Goal: Navigation & Orientation: Find specific page/section

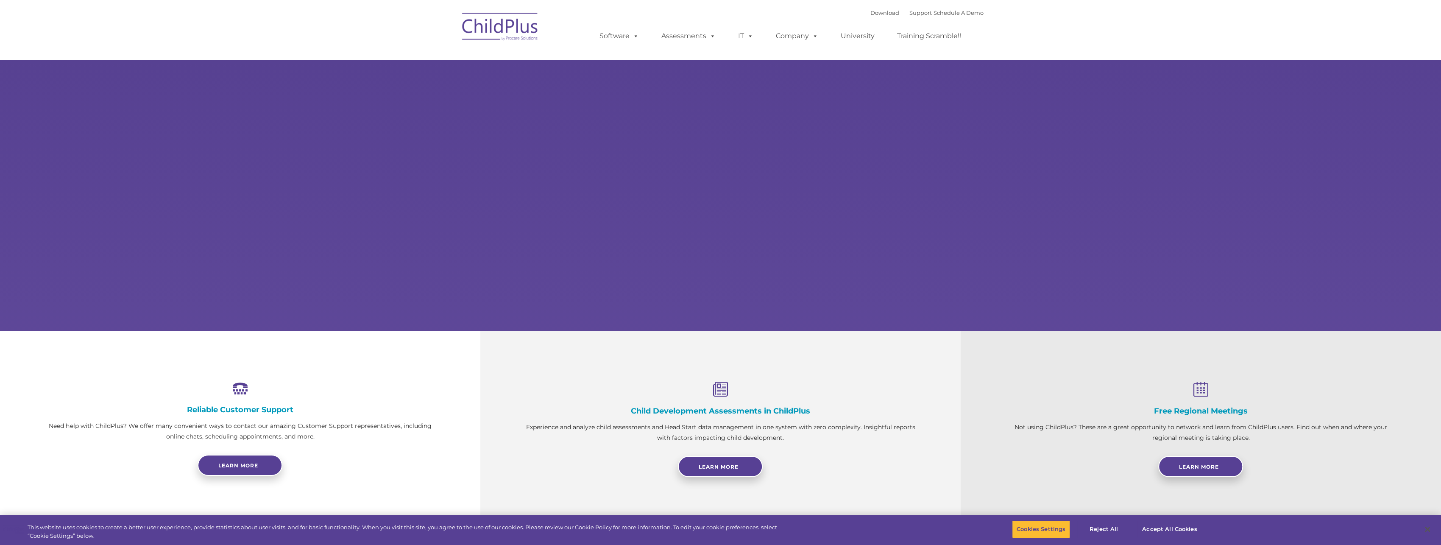
select select "MEDIUM"
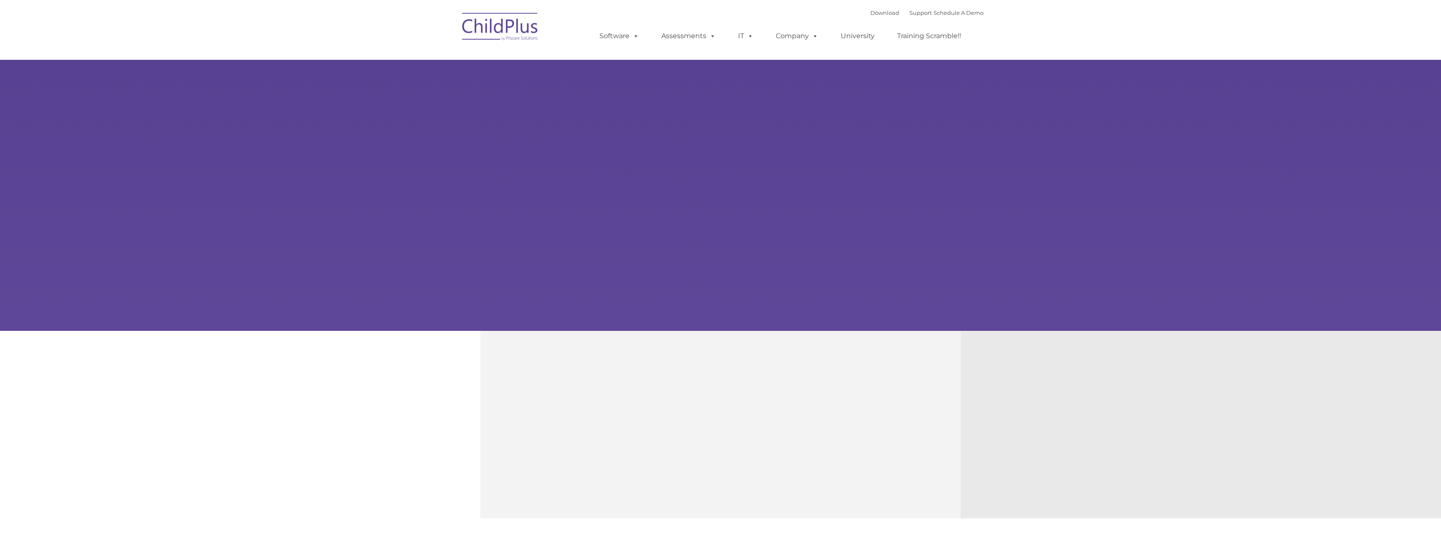
type input ""
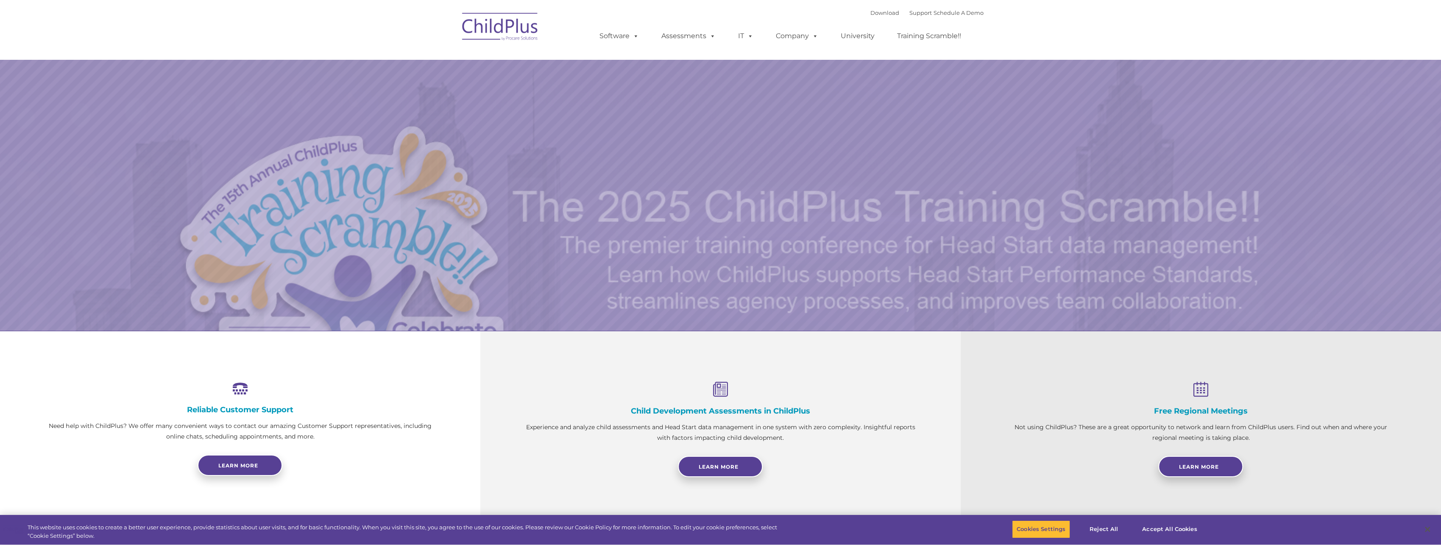
select select "MEDIUM"
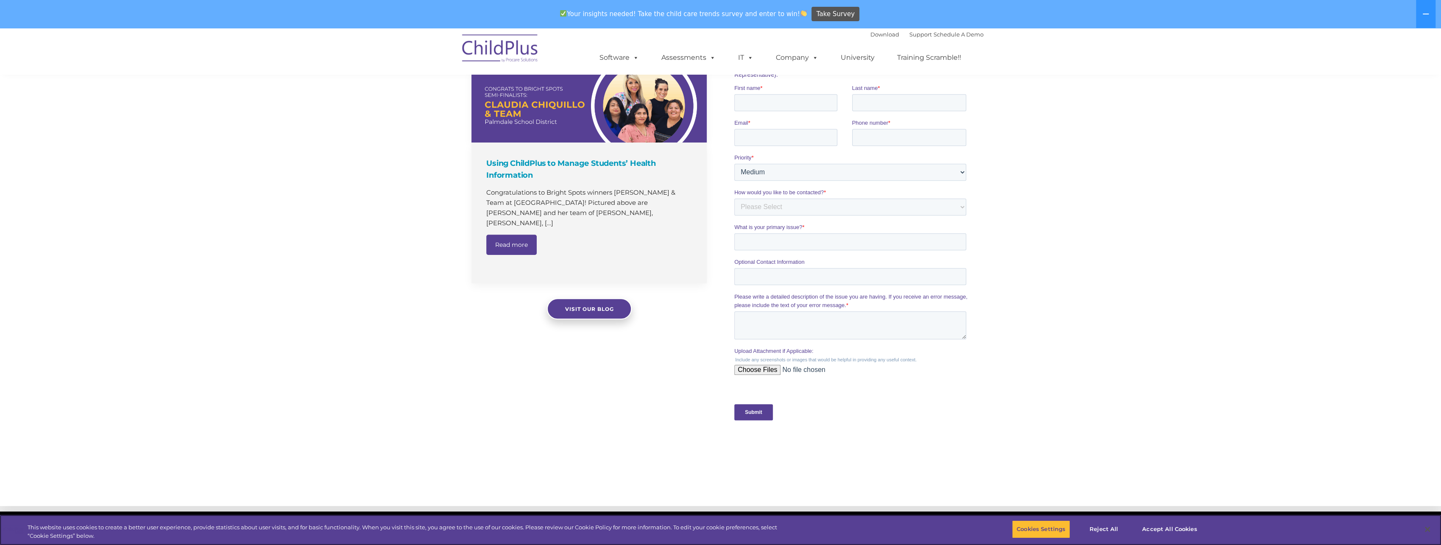
scroll to position [429, 0]
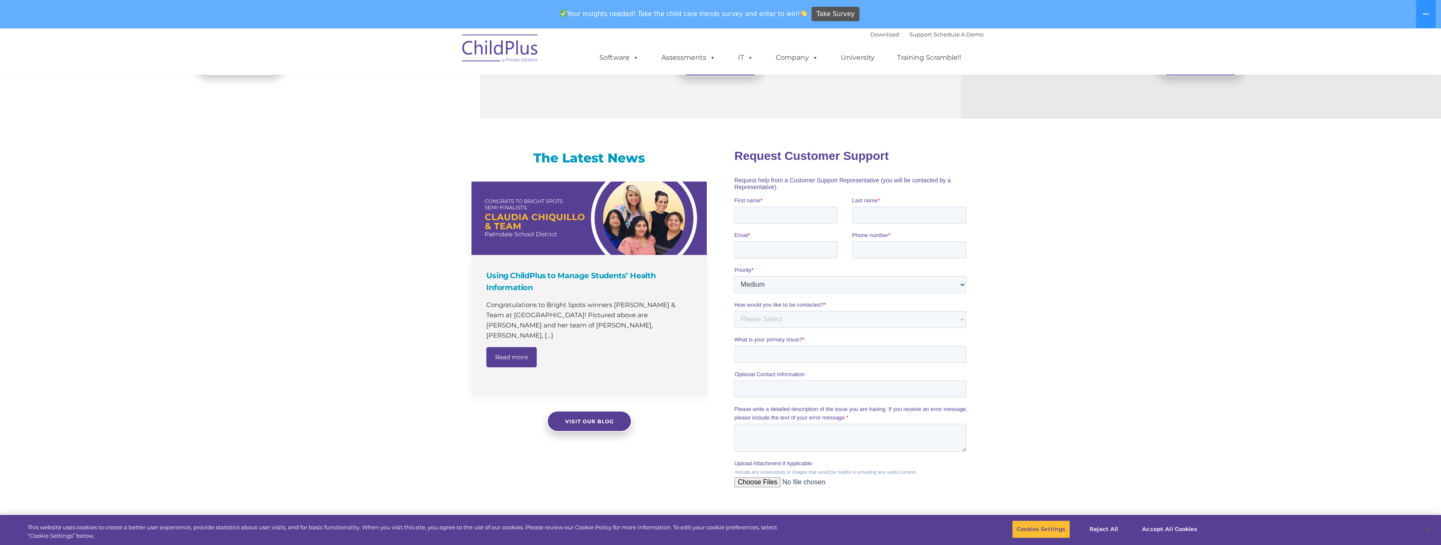
click at [648, 69] on ul "Software ChildPlus: The original and most widely-used Head Start data managemen…" at bounding box center [783, 58] width 401 height 34
click at [626, 64] on link "Software" at bounding box center [619, 57] width 56 height 17
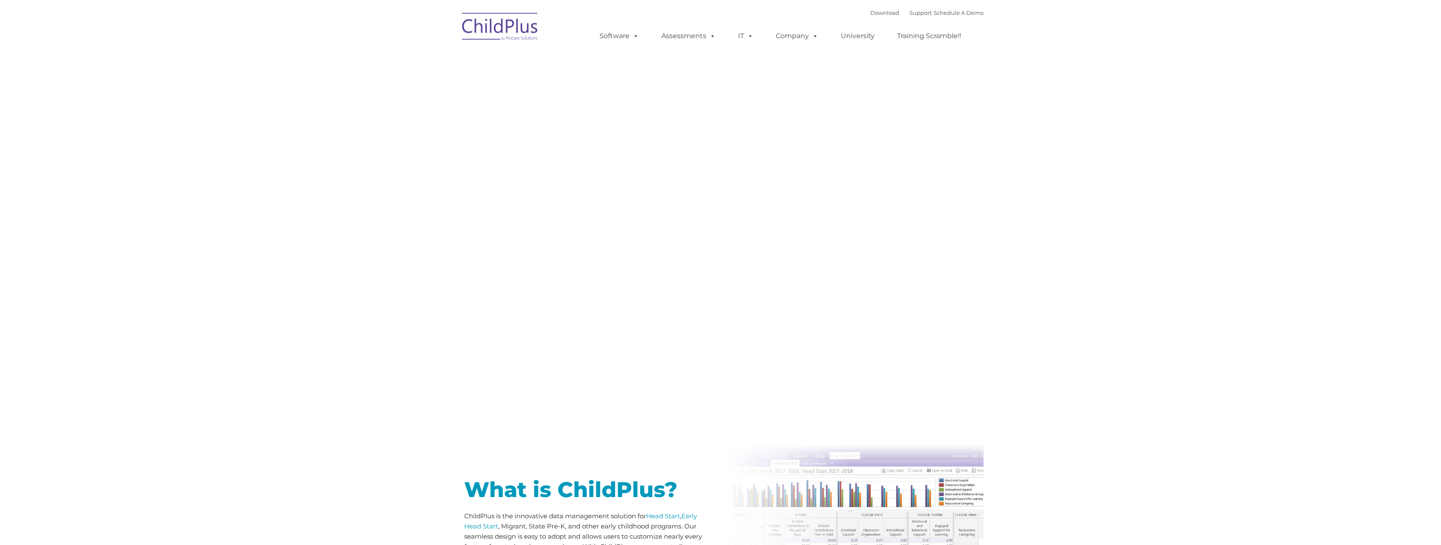
type input ""
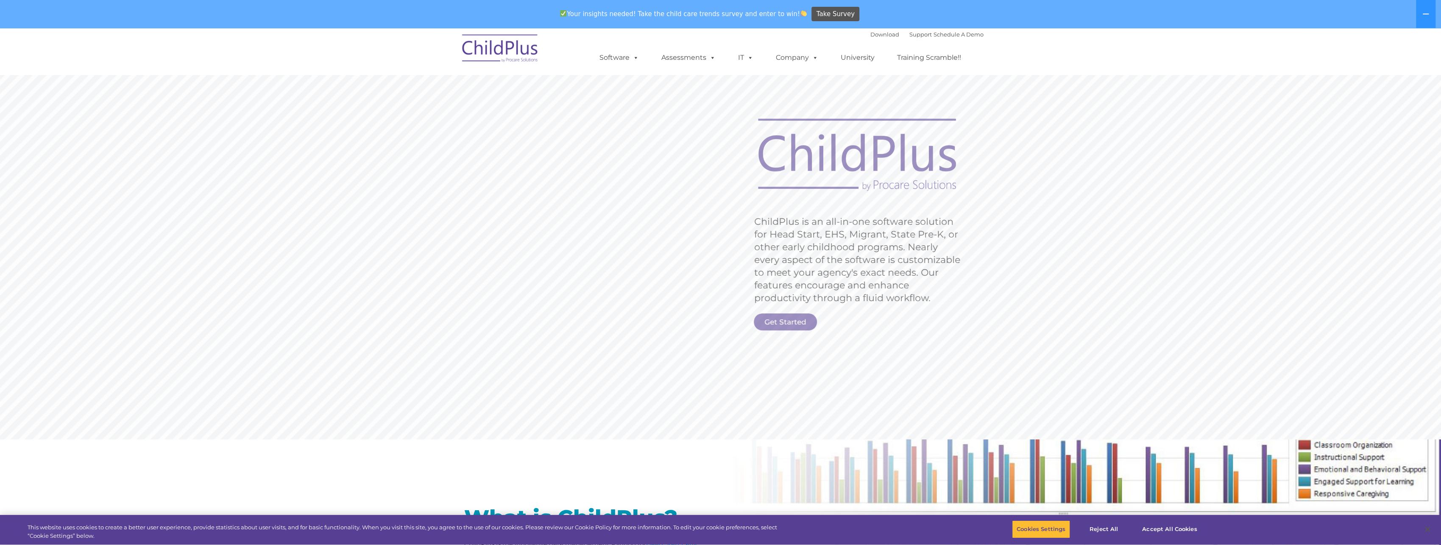
click at [501, 28] on img at bounding box center [500, 49] width 85 height 42
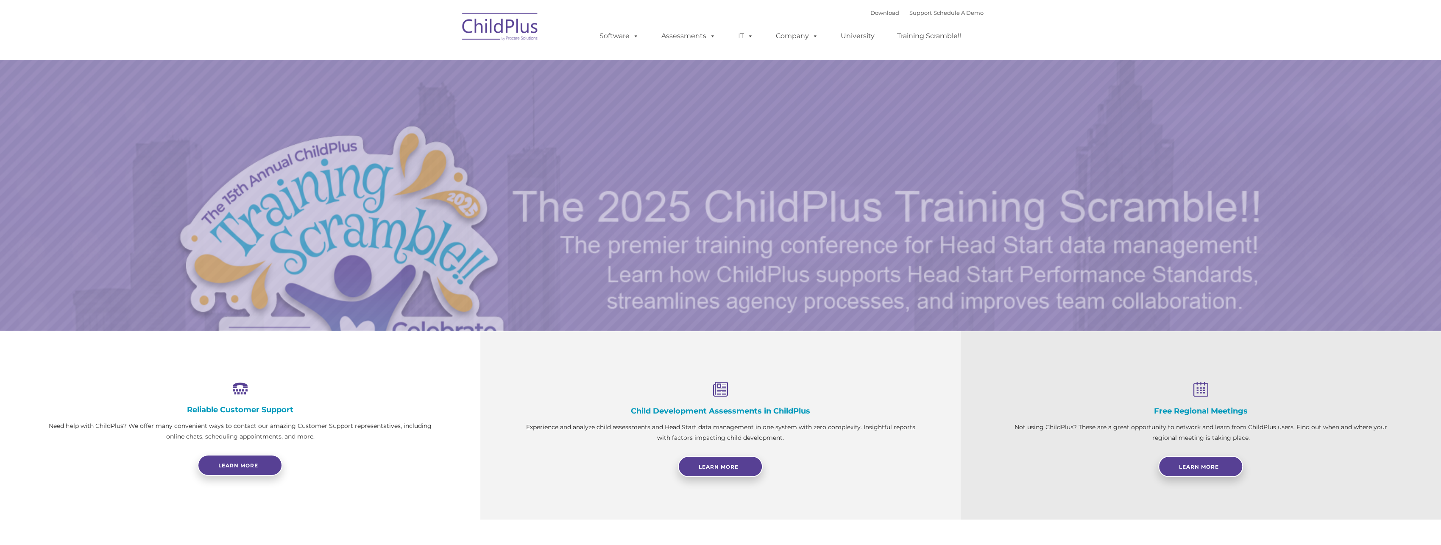
select select "MEDIUM"
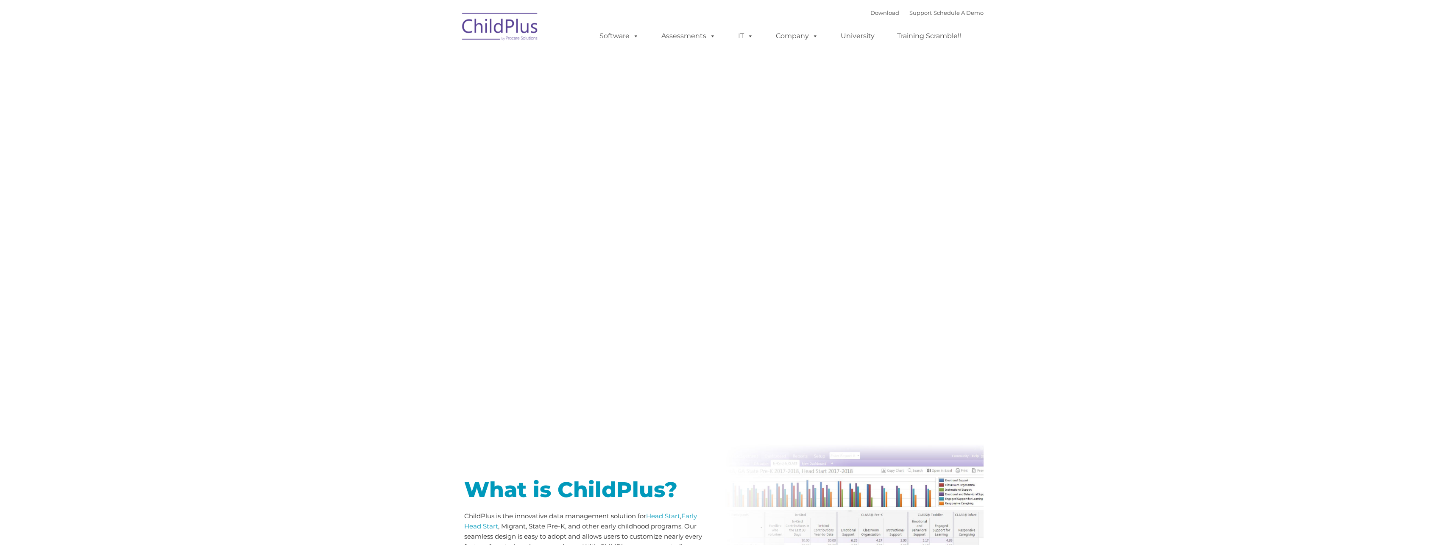
type input ""
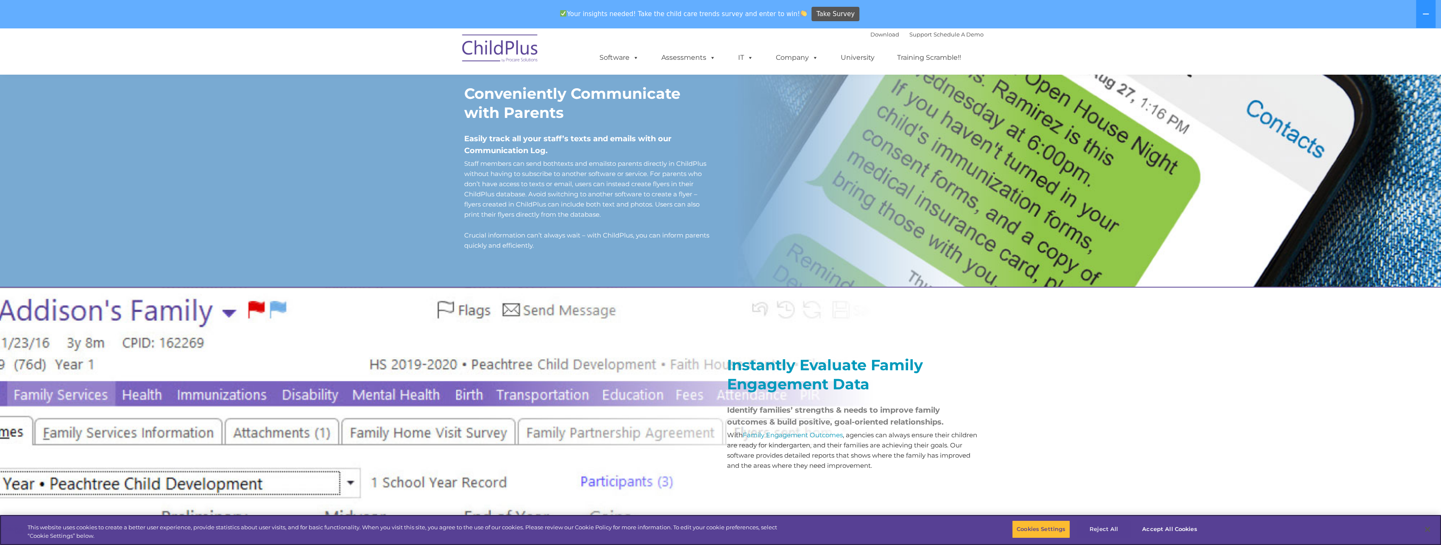
scroll to position [716, 0]
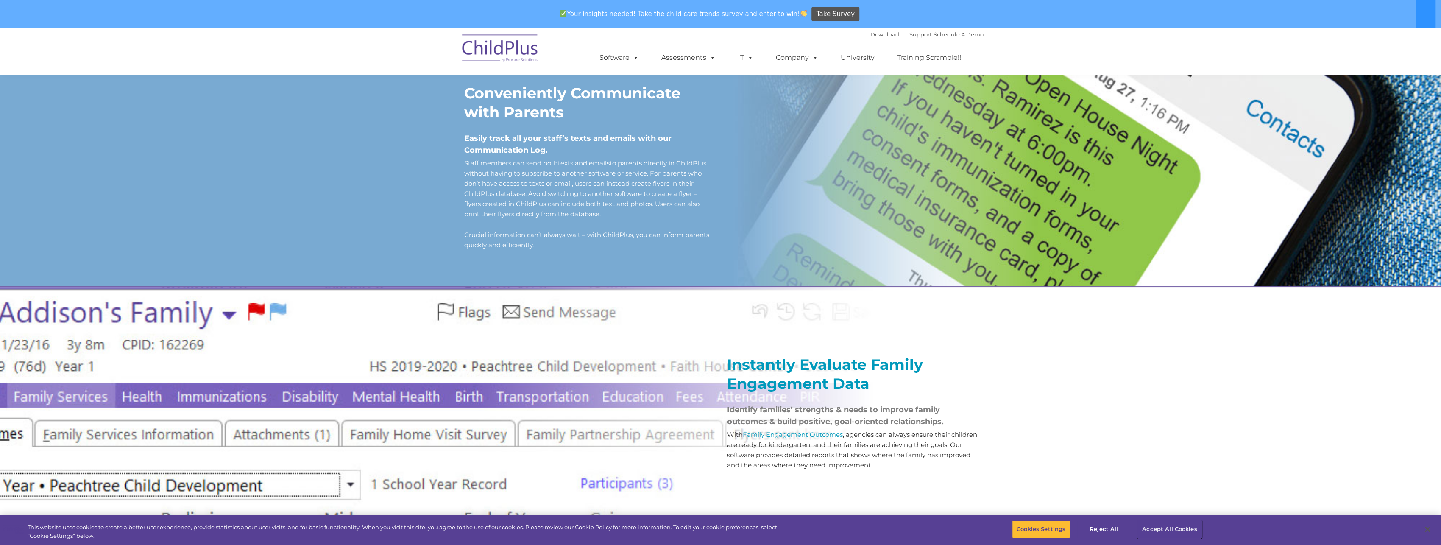
click at [1153, 527] on button "Accept All Cookies" at bounding box center [1170, 529] width 64 height 18
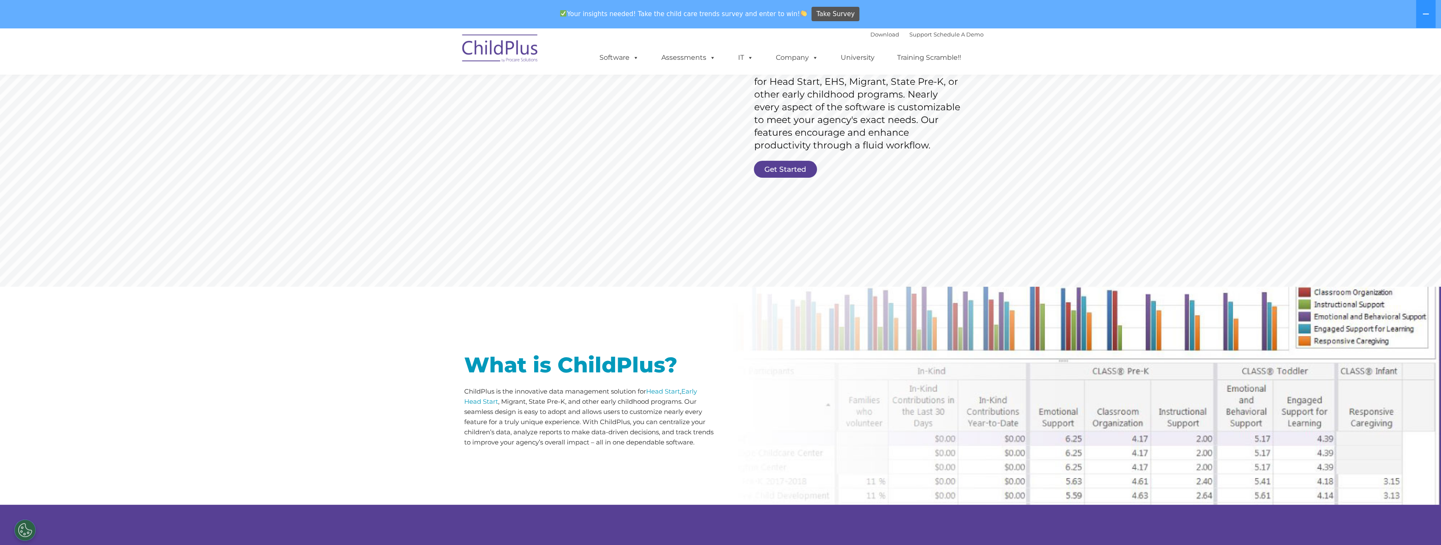
scroll to position [0, 0]
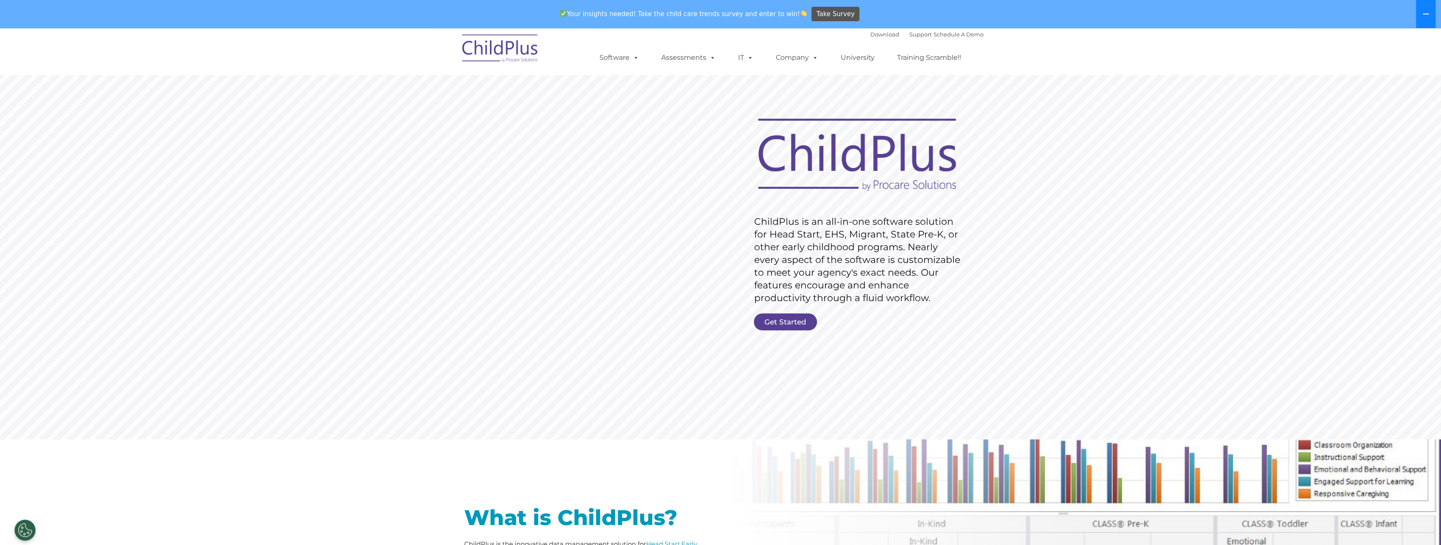
click at [1425, 6] on button at bounding box center [1426, 14] width 20 height 28
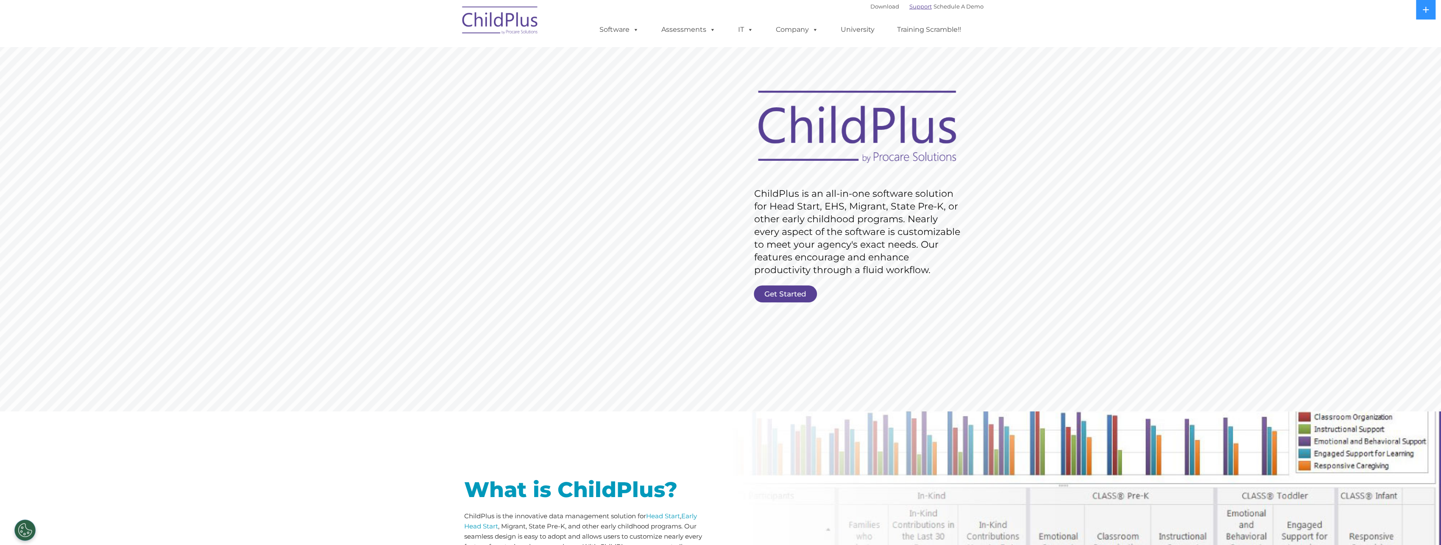
click at [910, 9] on link "Support" at bounding box center [921, 6] width 22 height 7
